Goal: Information Seeking & Learning: Learn about a topic

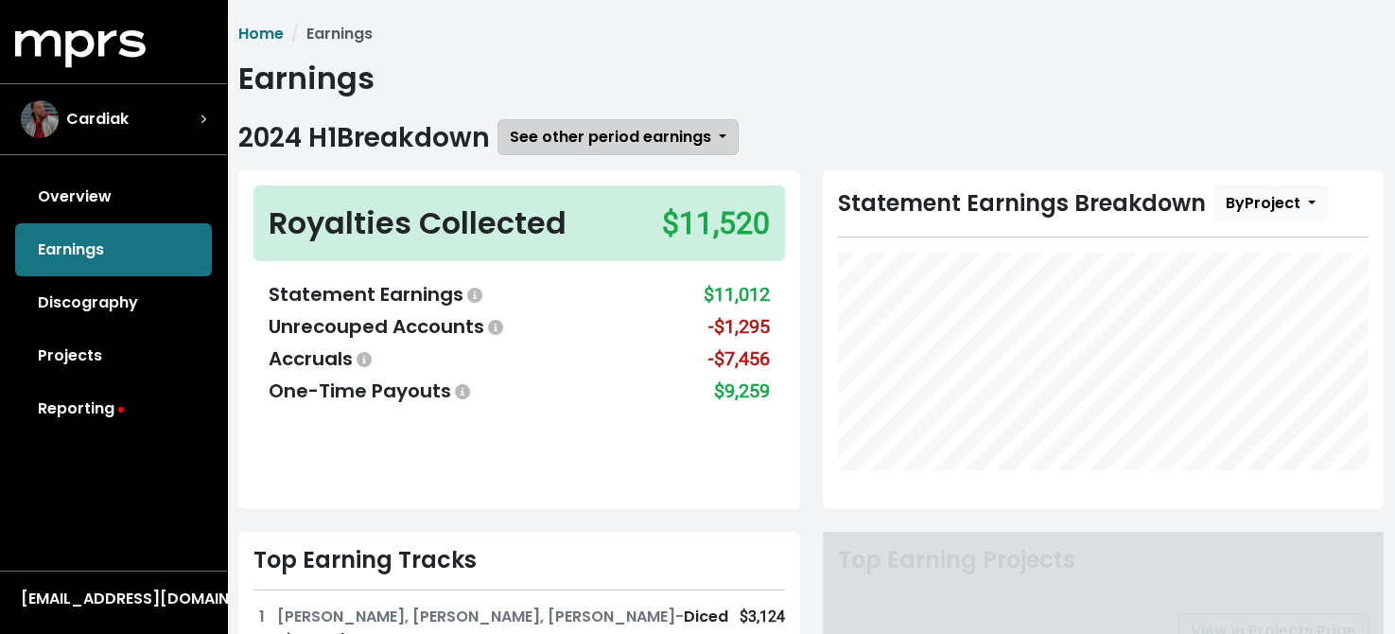
click at [613, 139] on span "See other period earnings" at bounding box center [610, 137] width 201 height 22
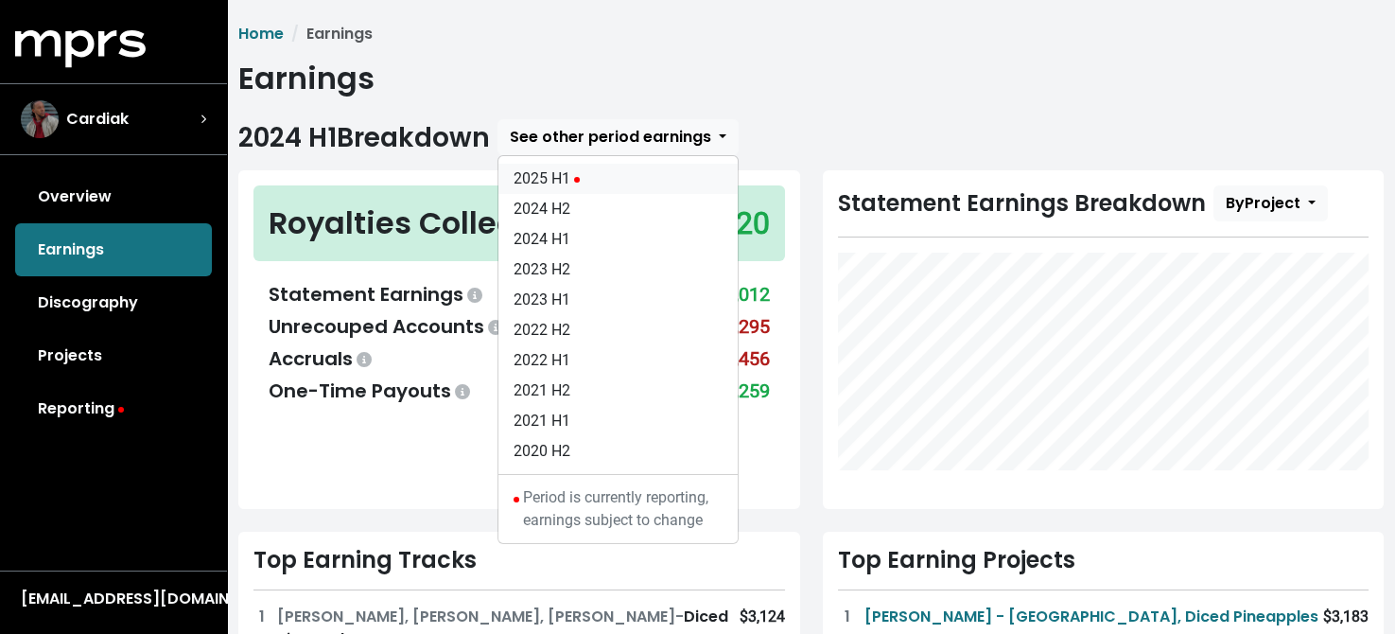
click at [565, 173] on link "2025 H1" at bounding box center [617, 179] width 239 height 30
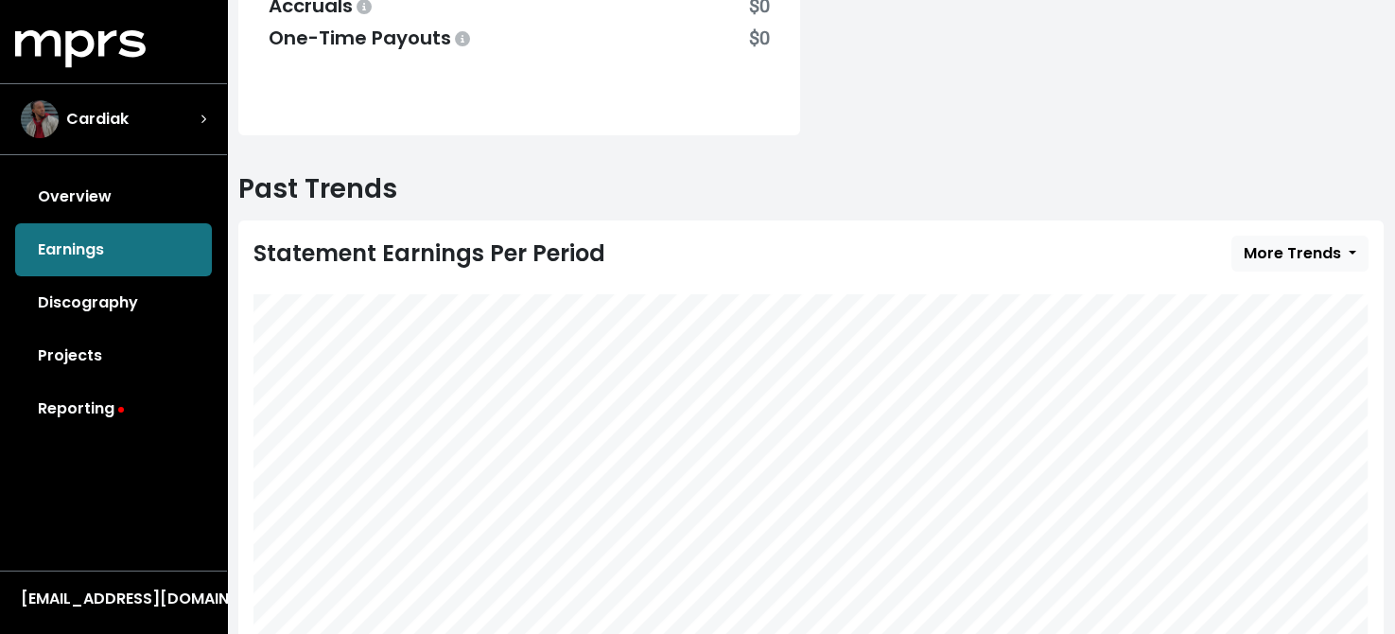
scroll to position [662, 0]
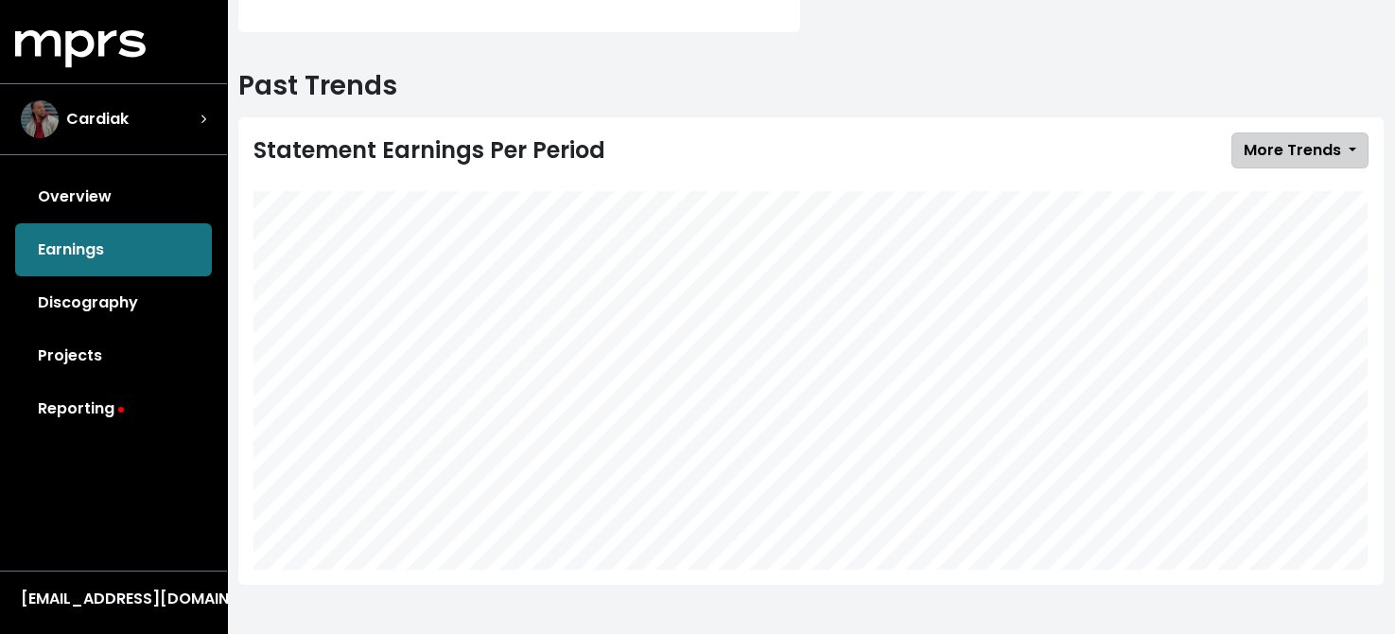
click at [1284, 145] on span "More Trends" at bounding box center [1292, 150] width 97 height 22
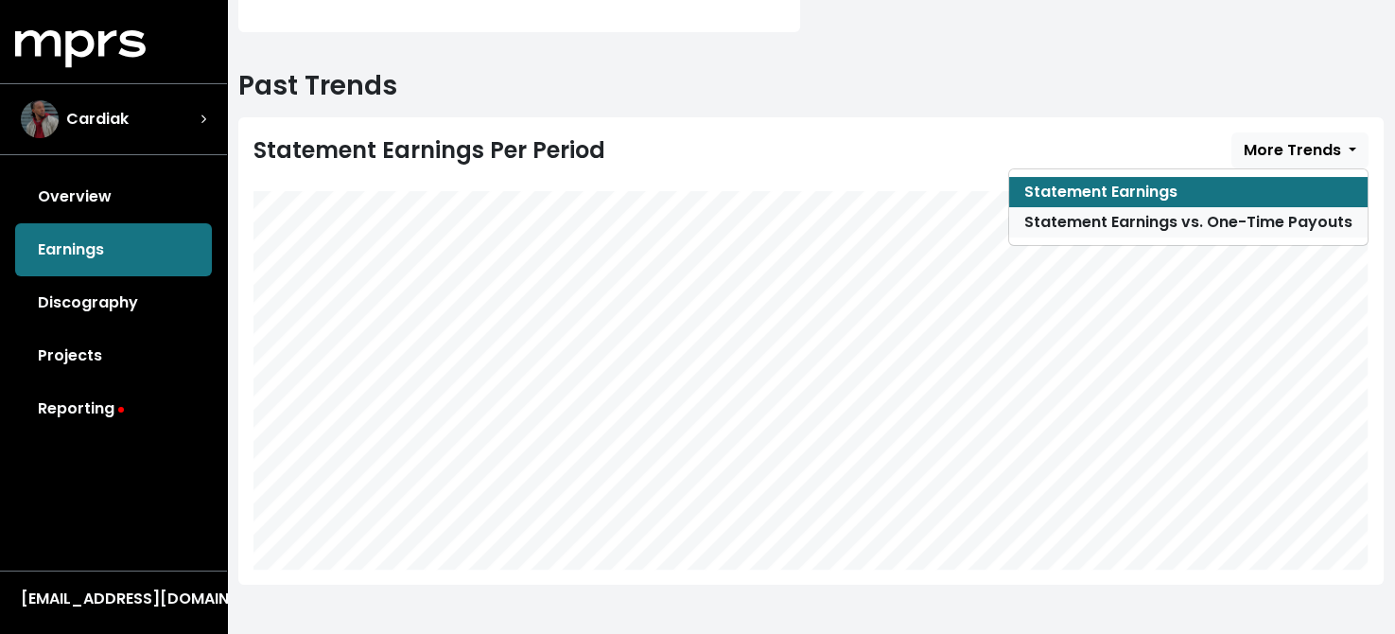
click at [1150, 221] on link "Statement Earnings vs. One-Time Payouts" at bounding box center [1188, 222] width 358 height 30
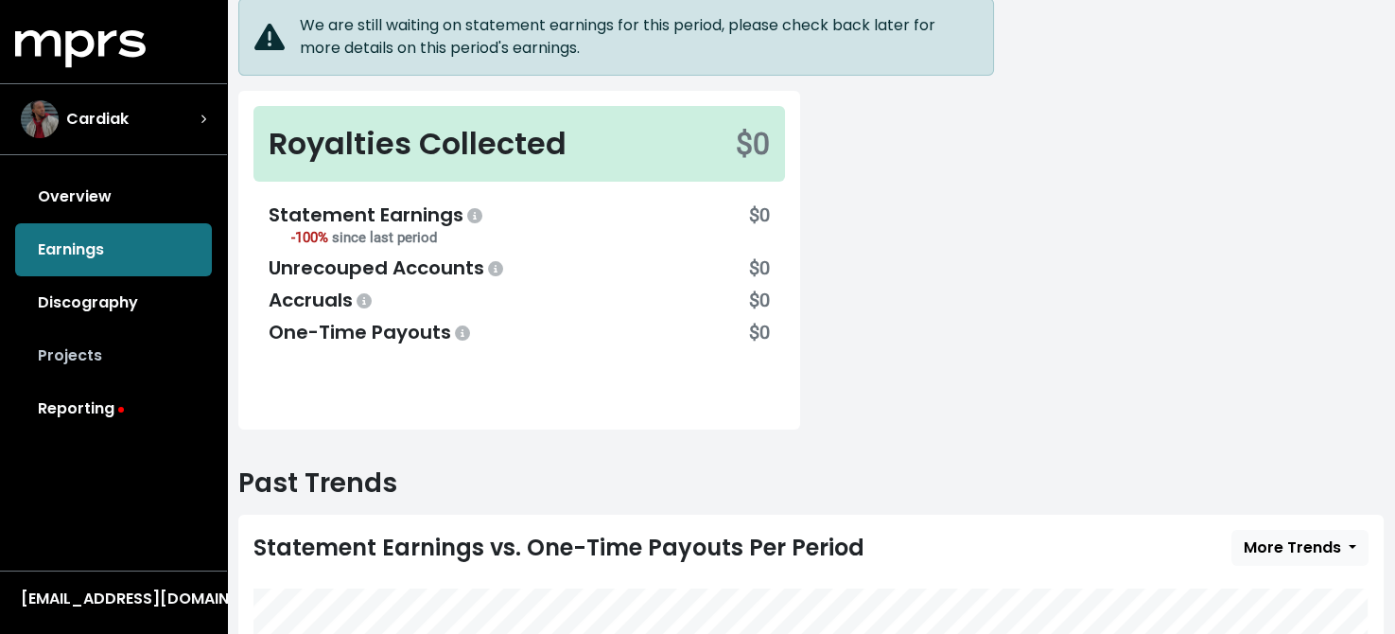
scroll to position [189, 0]
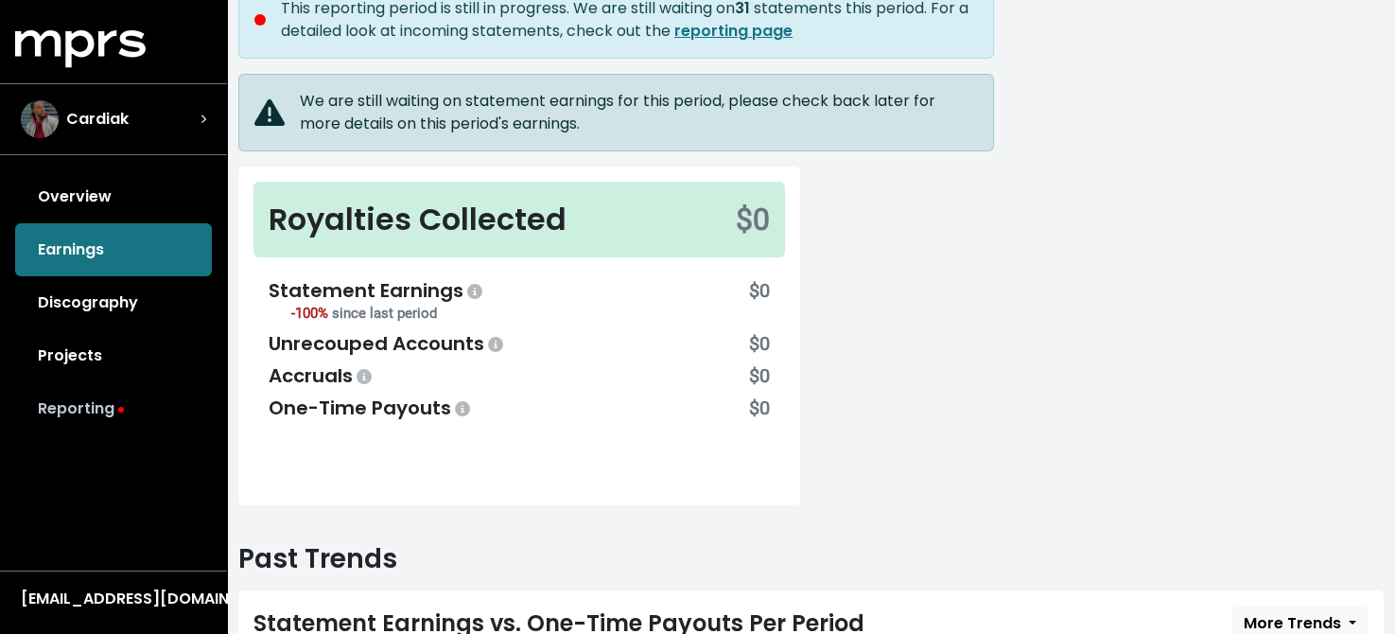
click at [82, 397] on link "Reporting" at bounding box center [113, 408] width 197 height 53
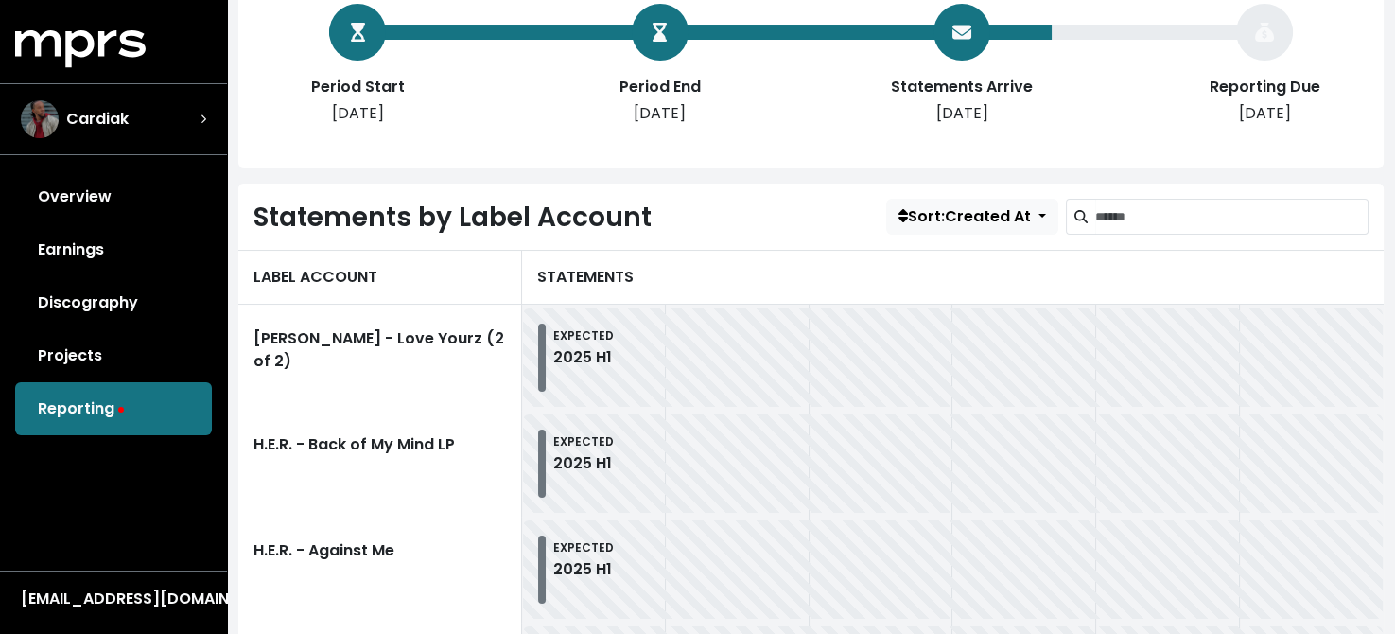
scroll to position [568, 0]
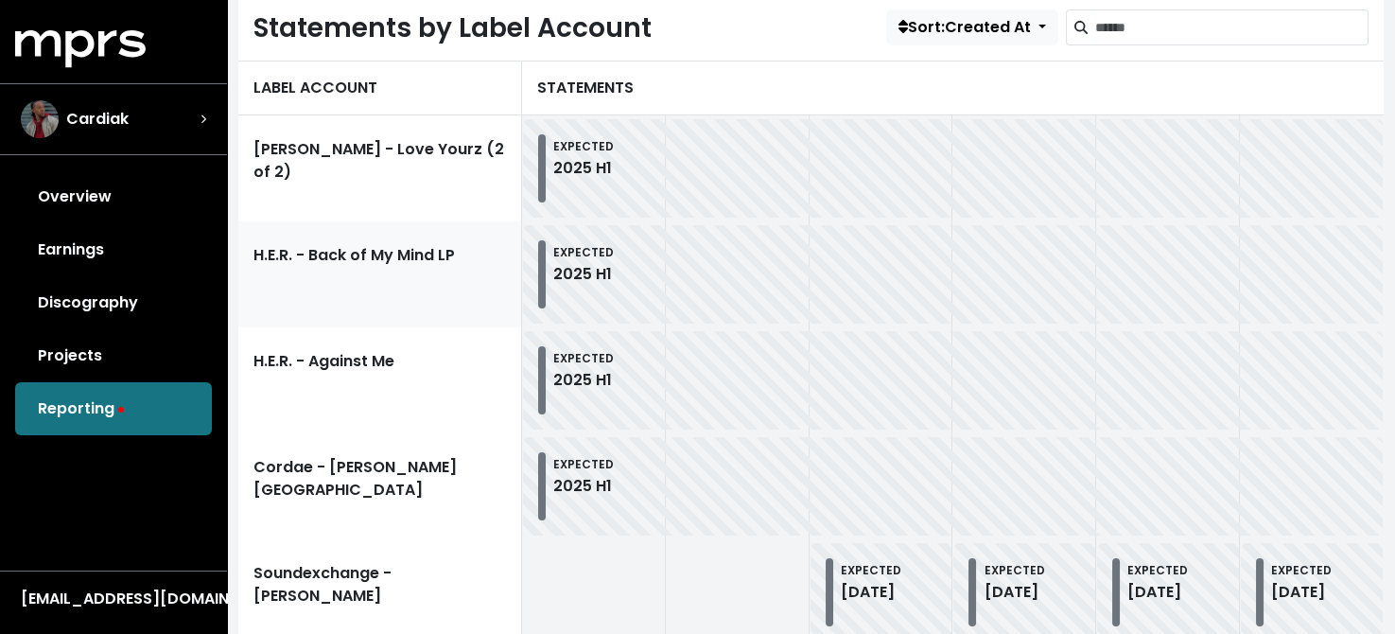
click at [389, 260] on link "H.E.R. - Back of My Mind LP" at bounding box center [380, 274] width 284 height 106
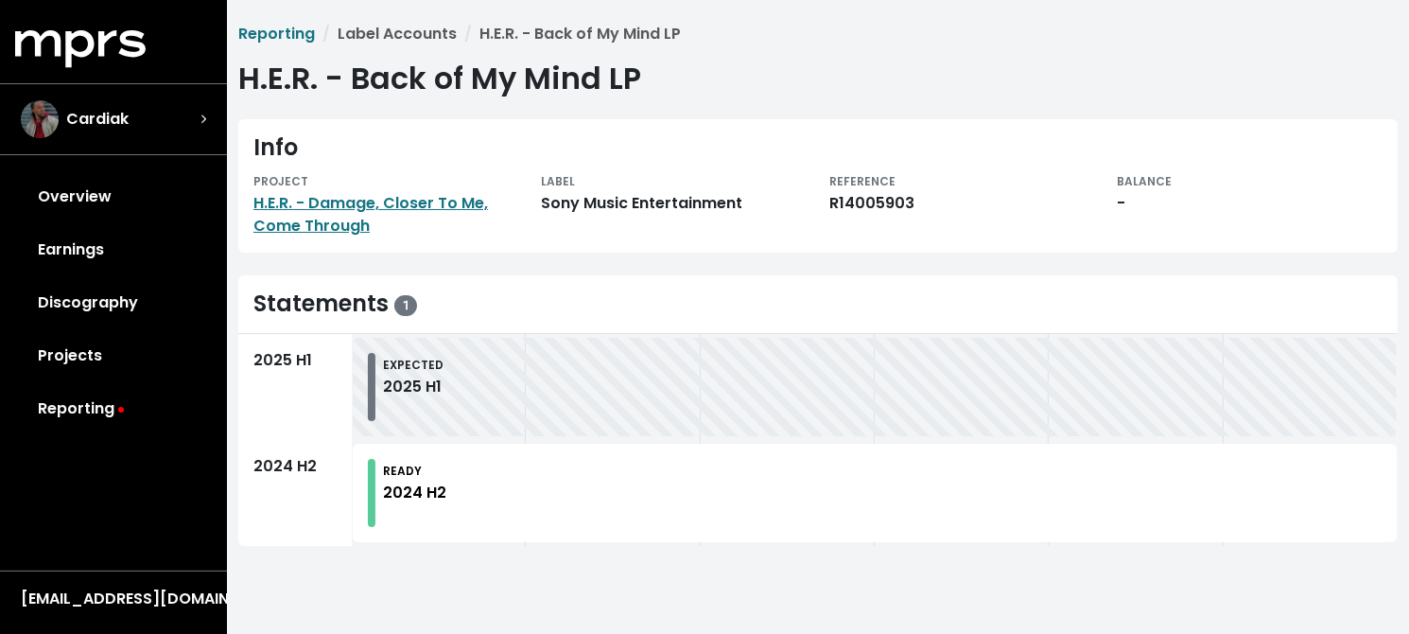
click at [447, 347] on div "EXPECTED 2025 H1" at bounding box center [875, 387] width 1044 height 98
click at [421, 198] on link "H.E.R. - Damage, Closer To Me, Come Through" at bounding box center [370, 214] width 235 height 44
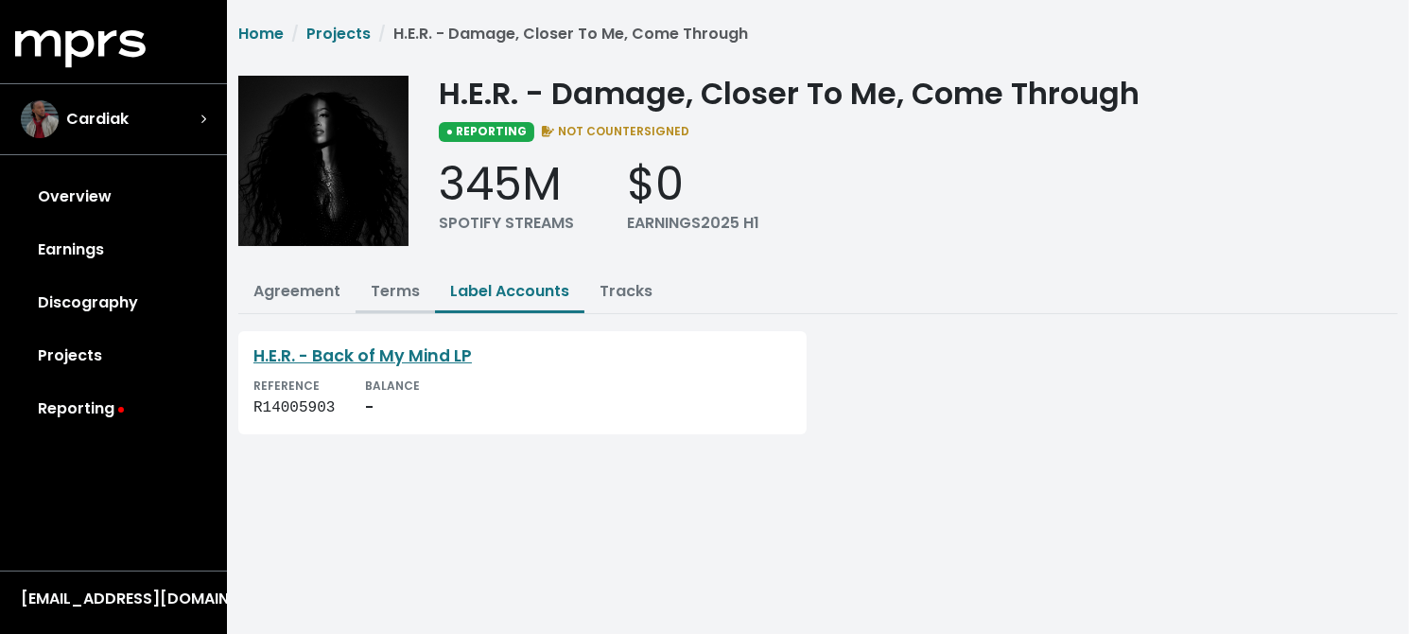
click at [411, 293] on link "Terms" at bounding box center [395, 291] width 49 height 22
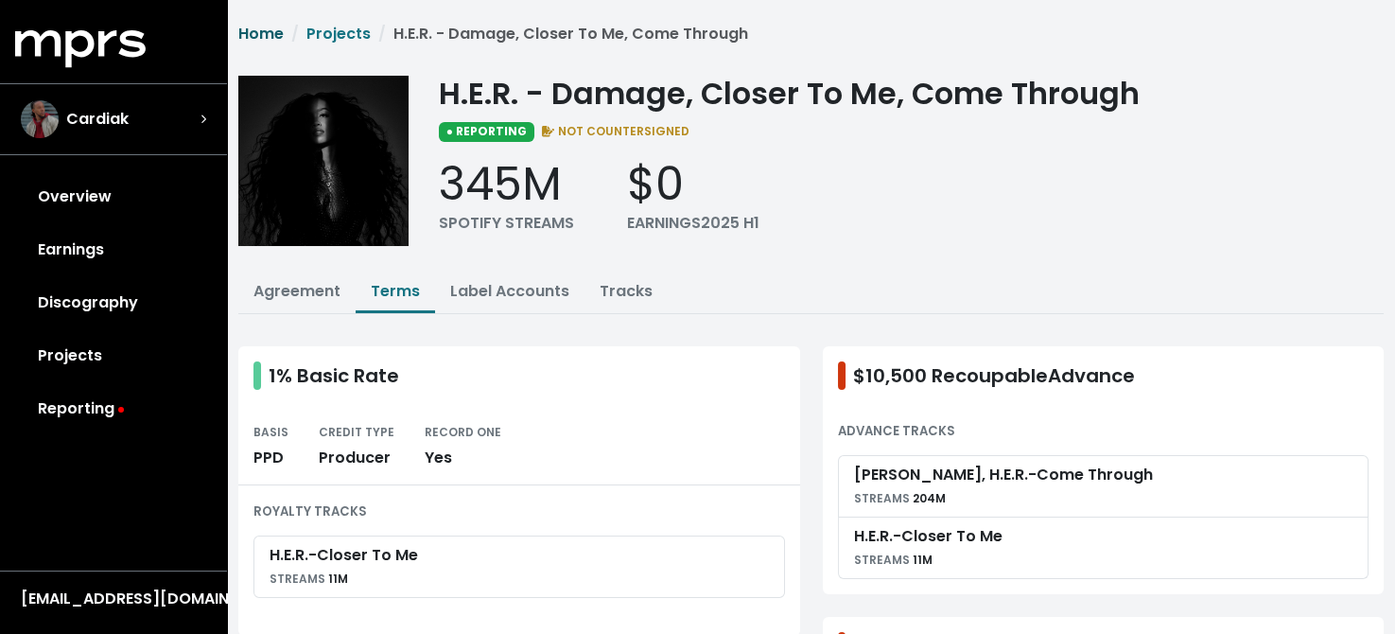
click at [270, 35] on link "Home" at bounding box center [260, 34] width 45 height 22
